Goal: Check status: Check status

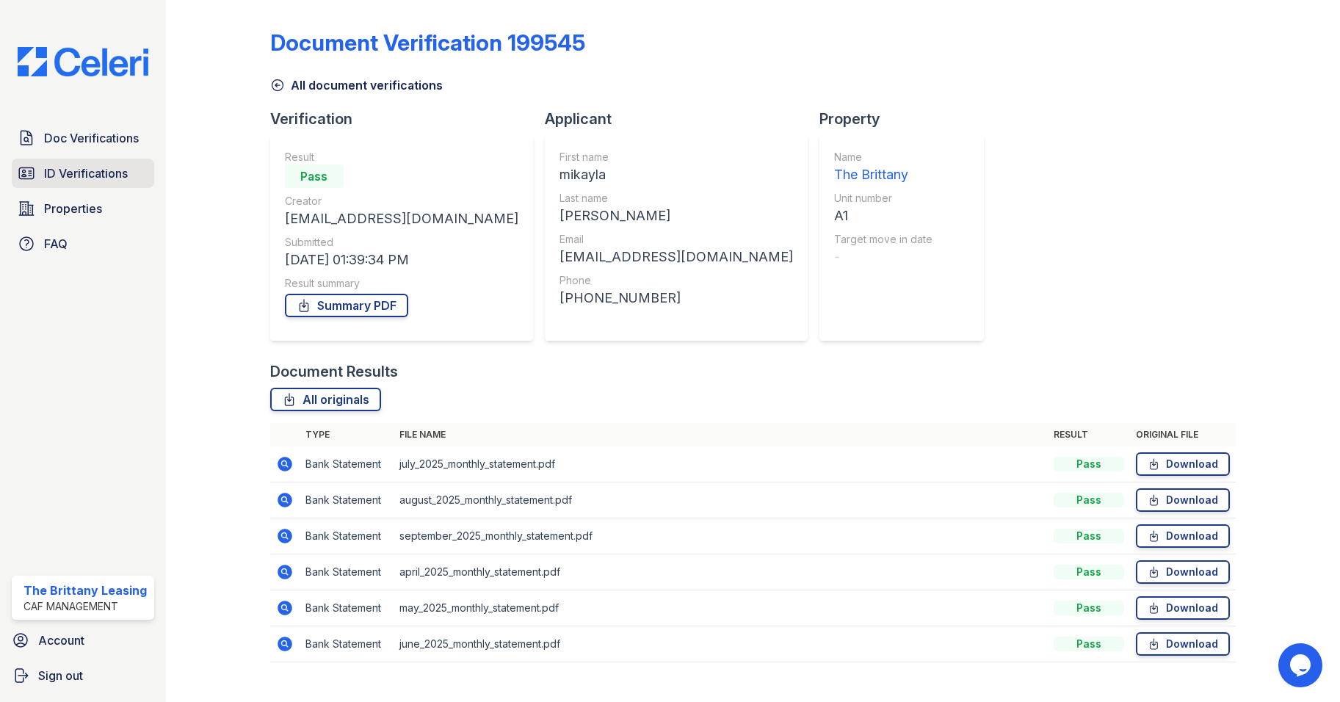
click at [104, 170] on span "ID Verifications" at bounding box center [86, 173] width 84 height 18
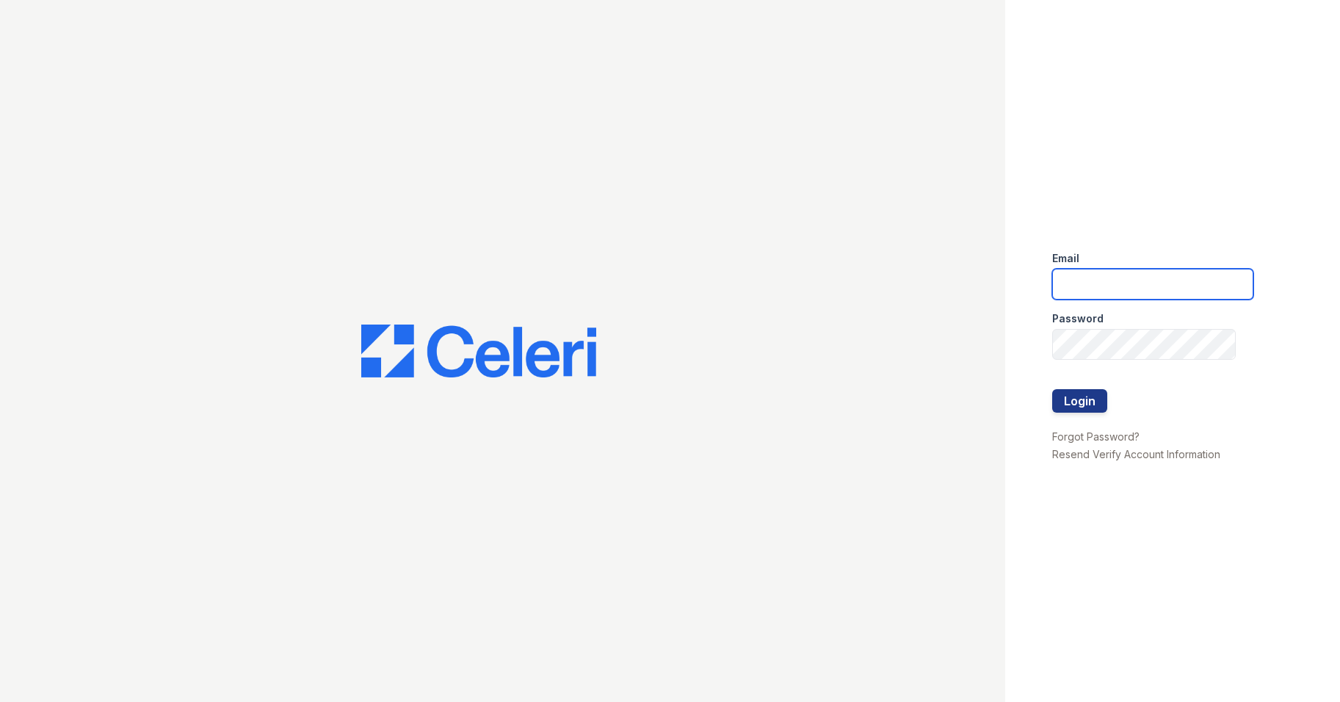
type input "[DOMAIN_NAME][EMAIL_ADDRESS][DOMAIN_NAME]"
click at [1070, 396] on button "Login" at bounding box center [1079, 400] width 55 height 23
